Goal: Task Accomplishment & Management: Complete application form

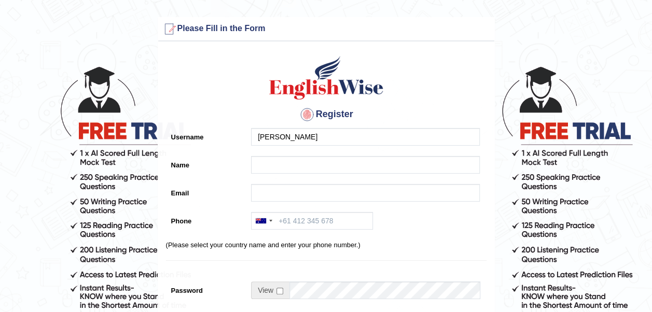
type input "M.rizwan"
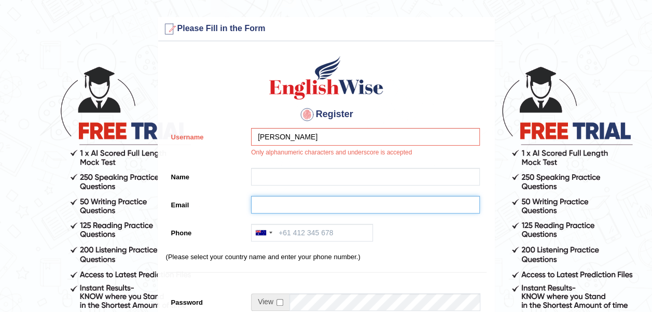
click at [364, 204] on input "Email" at bounding box center [365, 205] width 229 height 18
paste input "engrmuhammadrizwan01@gmail.com"
type input "engrmuhammadrizwan01@gmail.com"
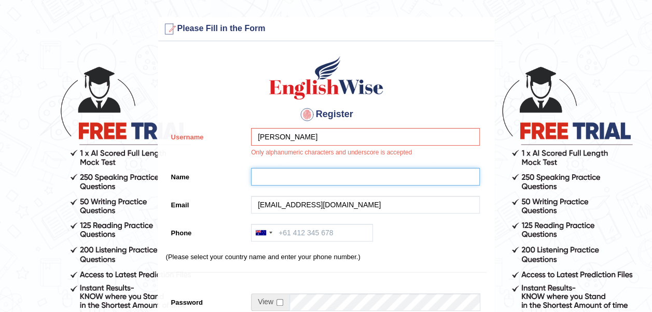
click at [356, 175] on input "Name" at bounding box center [365, 177] width 229 height 18
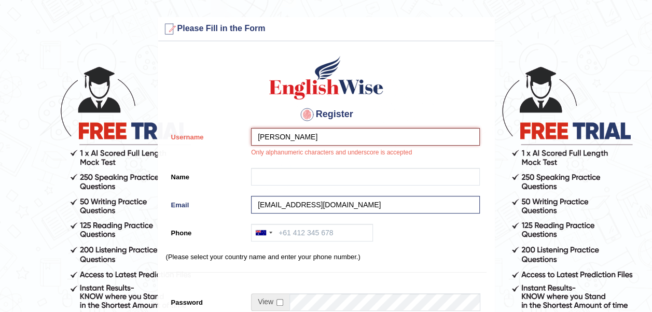
click at [266, 137] on input "M.rizwan" at bounding box center [365, 137] width 229 height 18
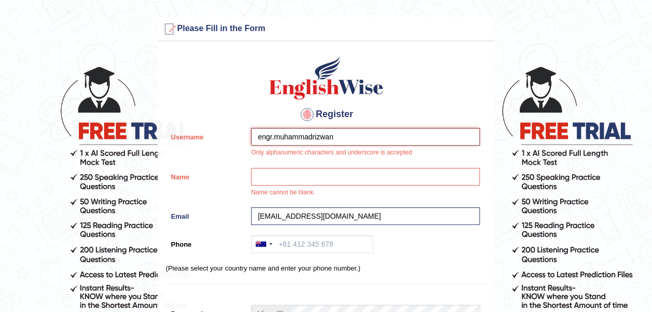
drag, startPoint x: 338, startPoint y: 139, endPoint x: 242, endPoint y: 149, distance: 96.4
click at [242, 149] on div "Username engr.muhammadrizwan Only alphanumeric characters and underscore is acc…" at bounding box center [326, 145] width 320 height 35
type input "engr.muhammadrizwan"
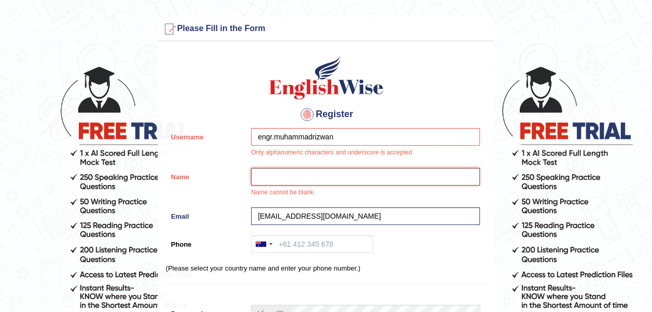
click at [274, 173] on input "Name" at bounding box center [365, 177] width 229 height 18
paste input "engr.muhammadrizwan"
type input "engr.muhammadrizwan"
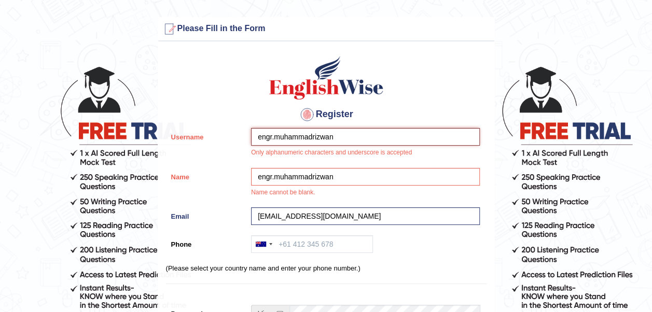
click at [357, 140] on input "engr.muhammadrizwan" at bounding box center [365, 137] width 229 height 18
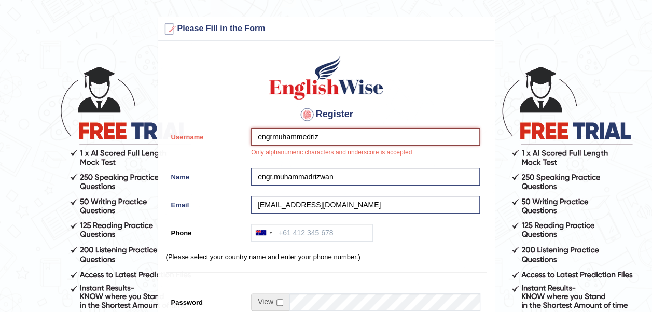
type input "engrmuhammedriz"
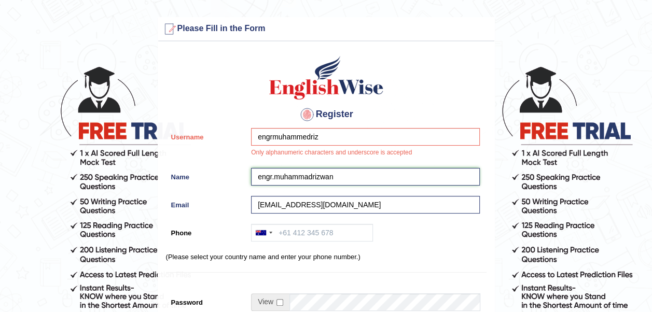
click at [351, 173] on input "engr.muhammadrizwan" at bounding box center [365, 177] width 229 height 18
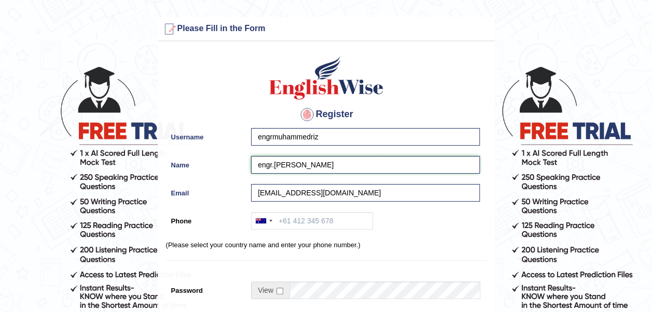
type input "engr.muhammadriz"
click at [305, 137] on input "engrmuhammedriz" at bounding box center [365, 137] width 229 height 18
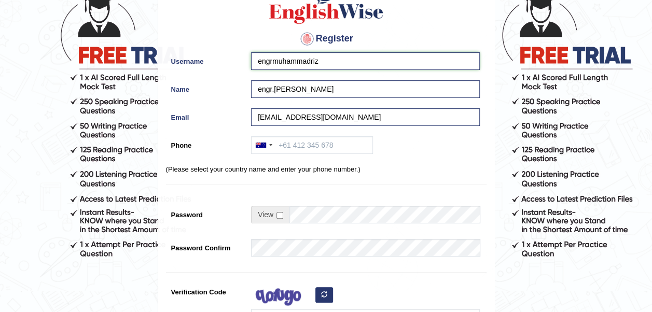
scroll to position [77, 0]
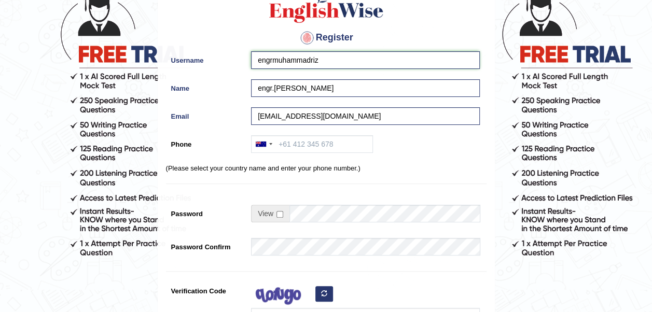
type input "engrmuhammadriz"
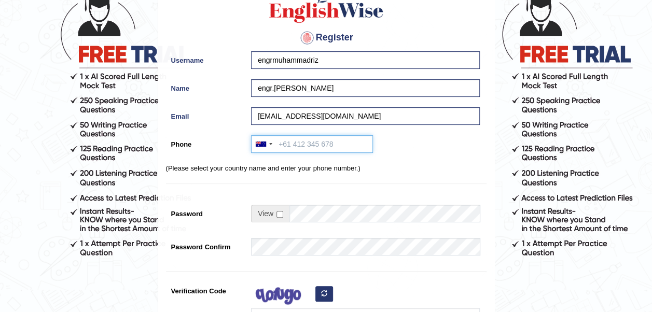
click at [301, 150] on input "Phone" at bounding box center [312, 144] width 122 height 18
paste input "+968 7810 5704"
type input "+968 7810 5704"
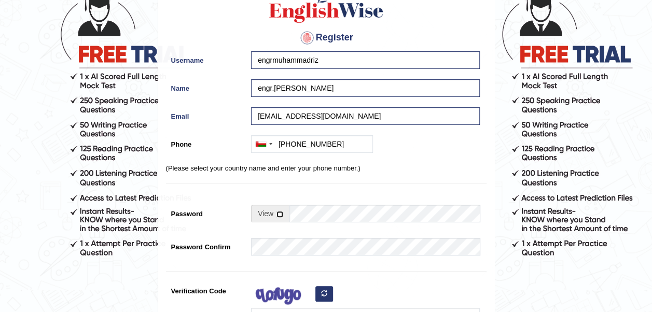
click at [276, 214] on input "checkbox" at bounding box center [279, 214] width 7 height 7
checkbox input "true"
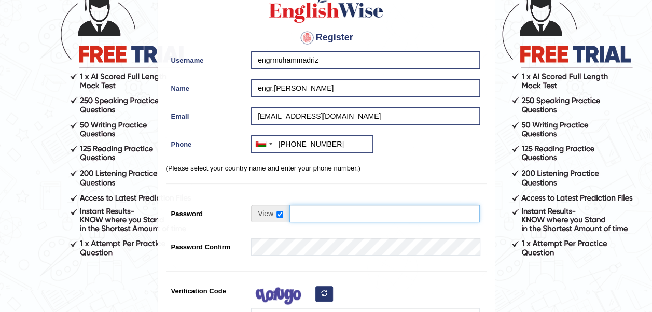
click at [303, 214] on input "Password" at bounding box center [384, 214] width 190 height 18
type input "E"
drag, startPoint x: 365, startPoint y: 215, endPoint x: 178, endPoint y: 224, distance: 186.9
click at [178, 224] on div "Password engrmuhammadriz 73% Strong" at bounding box center [326, 219] width 320 height 28
type input "engrmuhammadriz"
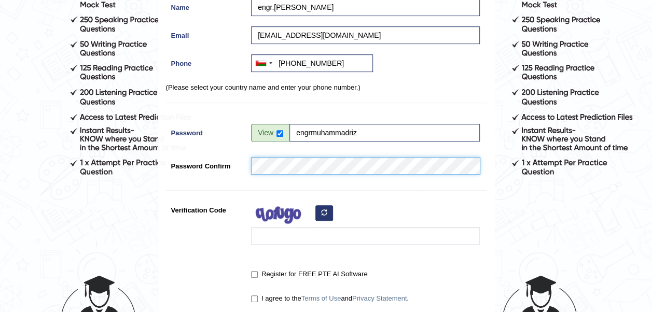
scroll to position [159, 0]
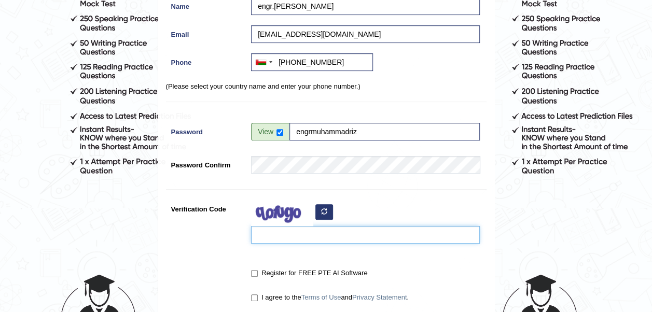
click at [258, 242] on input "Verification Code" at bounding box center [365, 235] width 229 height 18
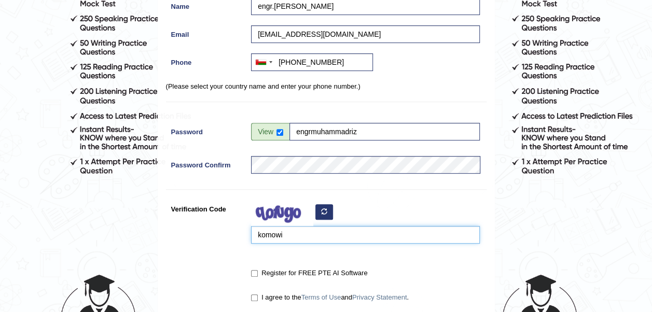
type input "komowi"
click at [254, 271] on input "Register for FREE PTE AI Software" at bounding box center [254, 273] width 7 height 7
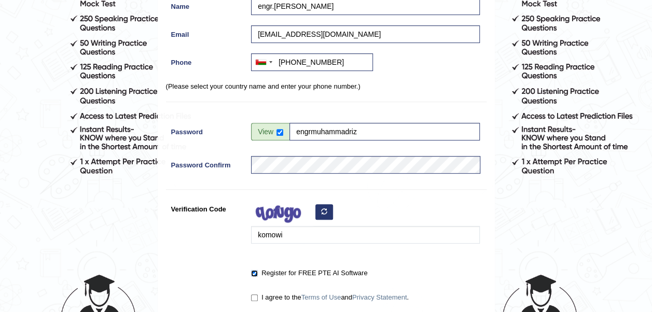
click at [254, 271] on input "Register for FREE PTE AI Software" at bounding box center [254, 273] width 7 height 7
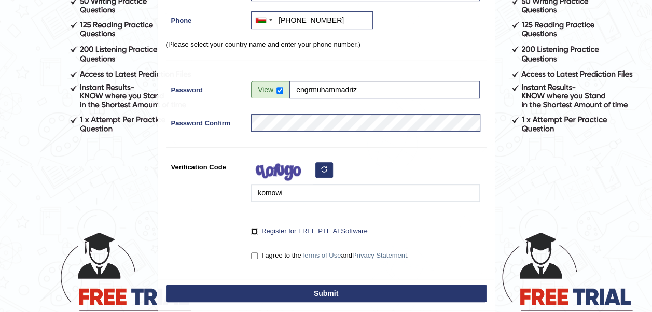
scroll to position [207, 0]
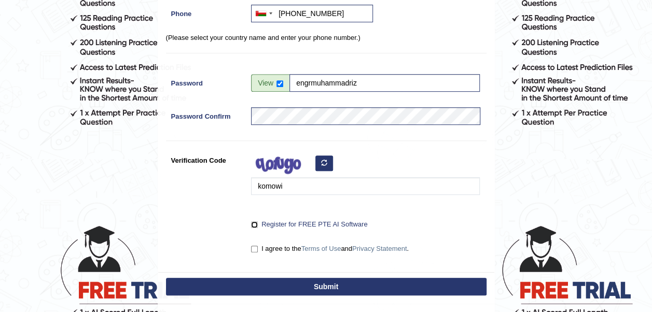
click at [256, 223] on input "Register for FREE PTE AI Software" at bounding box center [254, 224] width 7 height 7
checkbox input "true"
click at [255, 246] on input "I agree to the Terms of Use and Privacy Statement ." at bounding box center [254, 249] width 7 height 7
checkbox input "true"
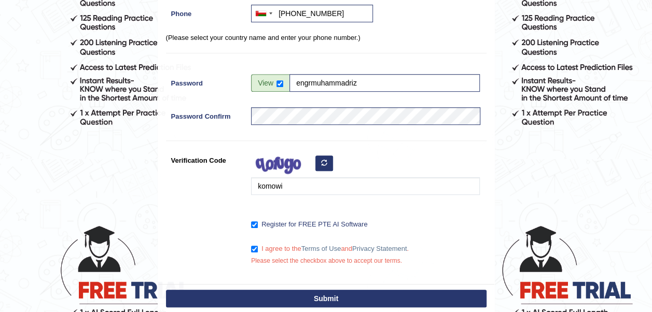
click at [256, 296] on button "Submit" at bounding box center [326, 299] width 320 height 18
type input "+96878105704"
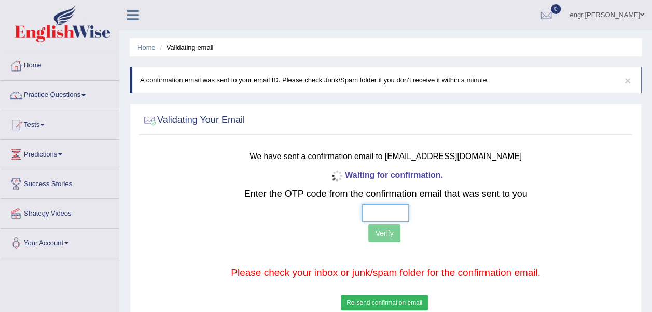
click at [365, 209] on input "text" at bounding box center [385, 213] width 47 height 18
type input "1 3 2 4"
click at [382, 239] on button "Verify" at bounding box center [384, 234] width 32 height 18
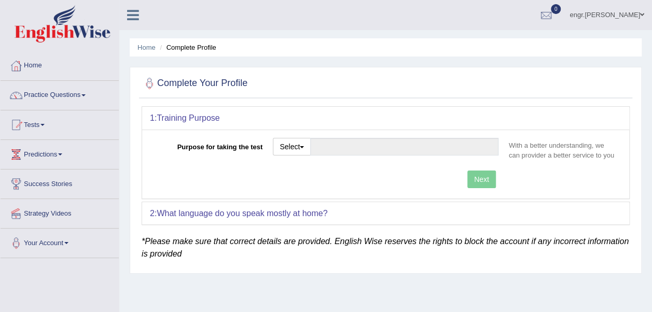
click at [622, 13] on link "engr.muhammadriz" at bounding box center [607, 13] width 90 height 27
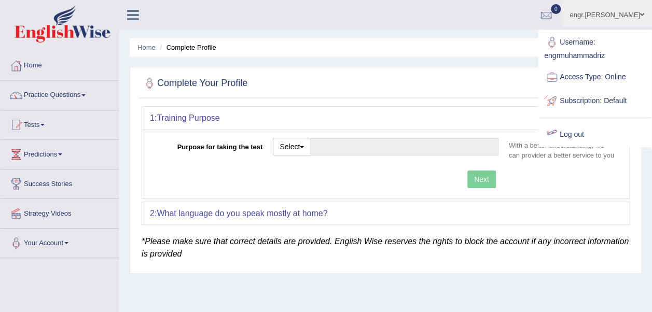
click at [572, 136] on link "Log out" at bounding box center [595, 135] width 112 height 24
